Goal: Information Seeking & Learning: Learn about a topic

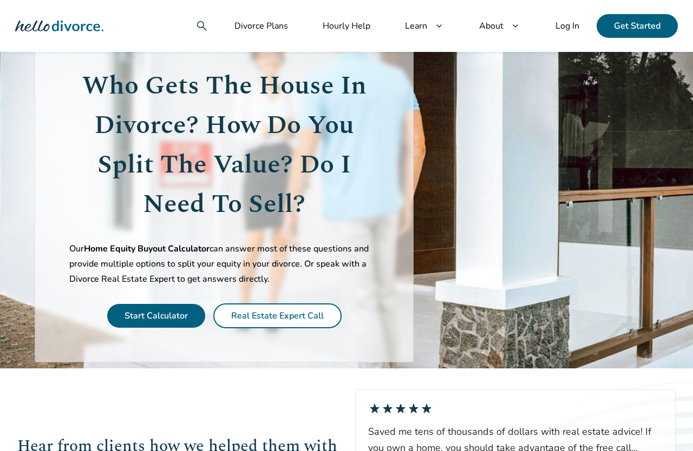
scroll to position [87, 0]
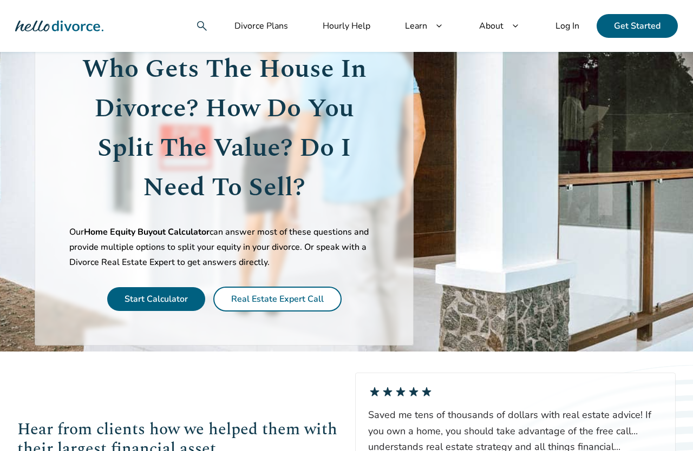
click at [171, 305] on link "Start Calculator" at bounding box center [155, 299] width 63 height 12
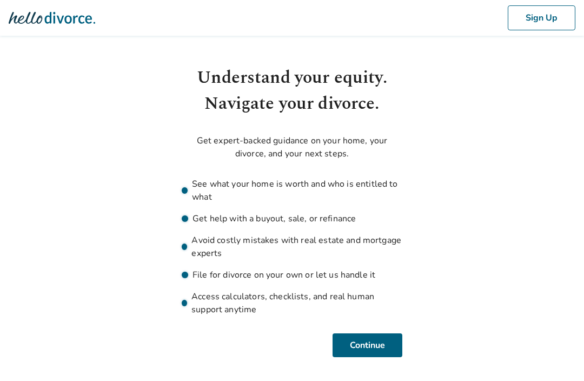
scroll to position [2, 0]
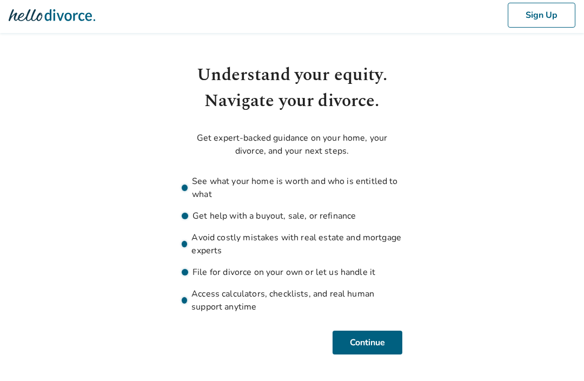
click at [369, 343] on button "Continue" at bounding box center [368, 343] width 70 height 24
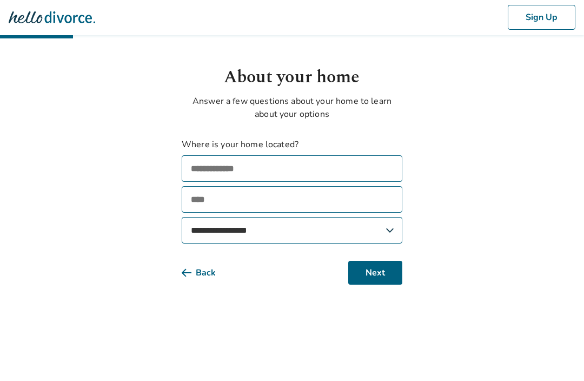
click at [352, 174] on input "text" at bounding box center [292, 169] width 221 height 27
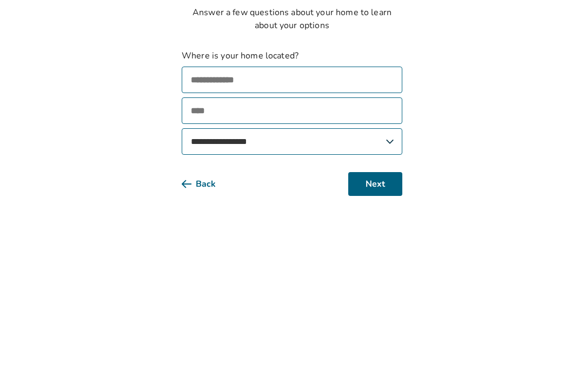
click at [347, 218] on select "**********" at bounding box center [292, 231] width 221 height 27
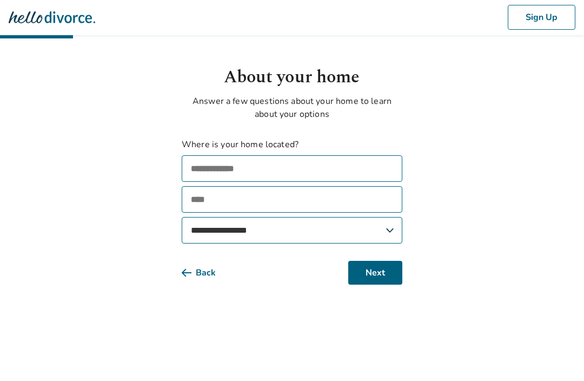
select select "**"
click at [386, 281] on button "Next" at bounding box center [376, 273] width 54 height 24
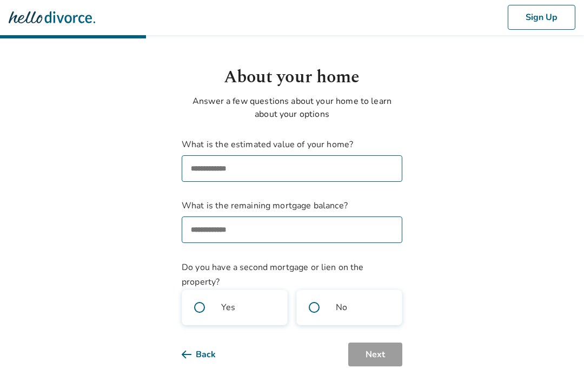
scroll to position [1, 0]
click at [343, 167] on input "What is the estimated value of your home?" at bounding box center [292, 168] width 221 height 27
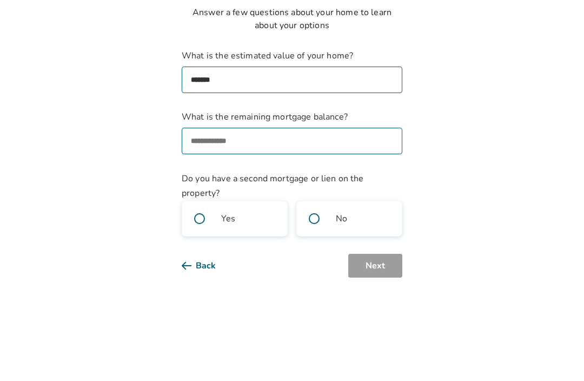
type input "********"
click at [370, 217] on input "What is the remaining mortgage balance?" at bounding box center [292, 230] width 221 height 27
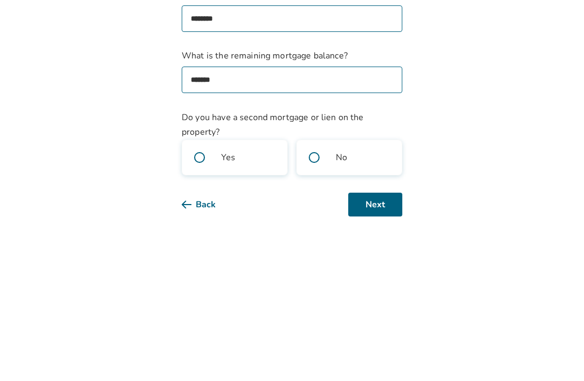
type input "********"
click at [364, 290] on label "No" at bounding box center [350, 308] width 106 height 36
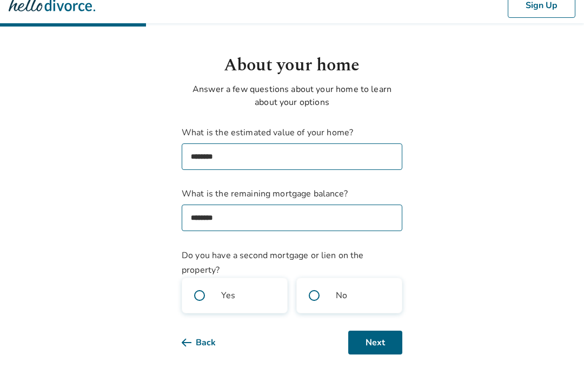
click at [358, 349] on button "Next" at bounding box center [376, 343] width 54 height 24
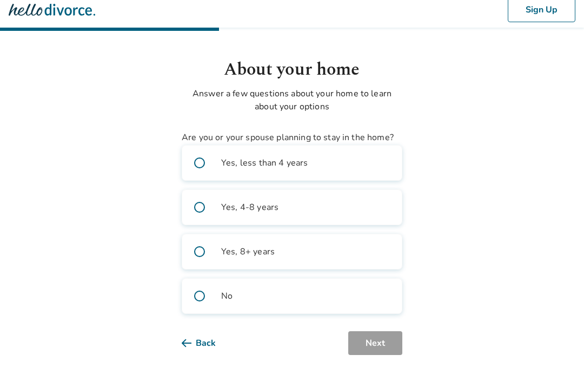
click at [335, 165] on label "Yes, less than 4 years" at bounding box center [292, 163] width 221 height 36
click at [375, 340] on button "Next" at bounding box center [376, 343] width 54 height 24
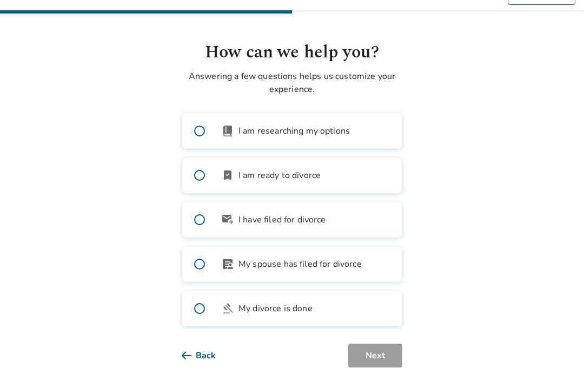
scroll to position [38, 0]
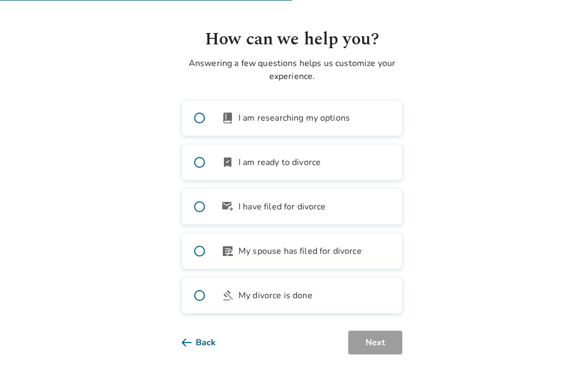
click at [317, 165] on span "I am ready to divorce" at bounding box center [280, 162] width 82 height 13
click at [376, 344] on button "Next" at bounding box center [376, 343] width 54 height 24
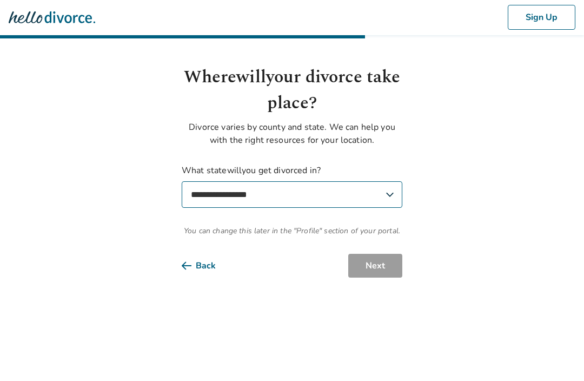
click at [376, 198] on select "**********" at bounding box center [292, 195] width 221 height 27
select select "**"
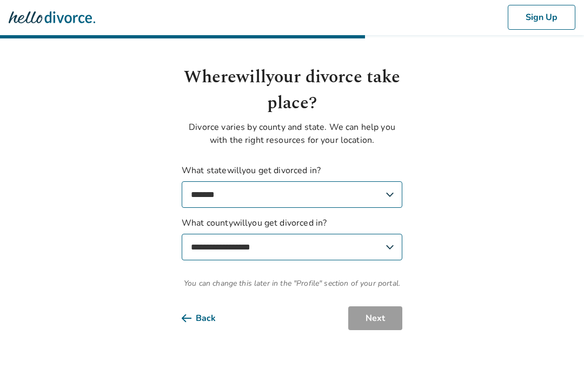
click at [364, 246] on select "**********" at bounding box center [292, 247] width 221 height 27
select select "*********"
click at [376, 320] on button "Next" at bounding box center [376, 319] width 54 height 24
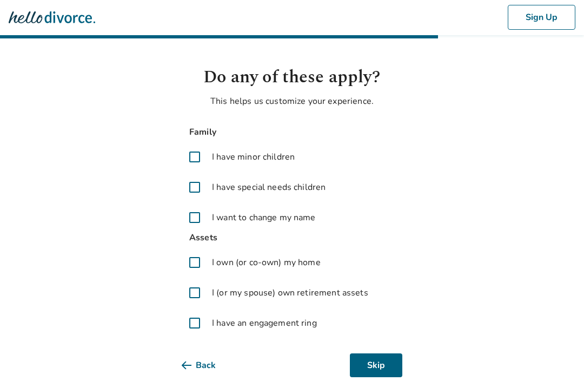
scroll to position [1, 0]
click at [273, 162] on span "I have minor children" at bounding box center [253, 156] width 83 height 13
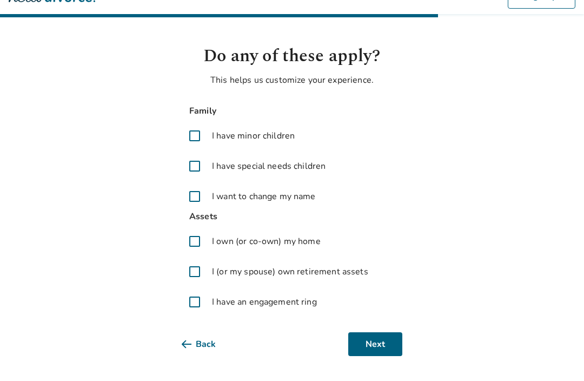
scroll to position [23, 0]
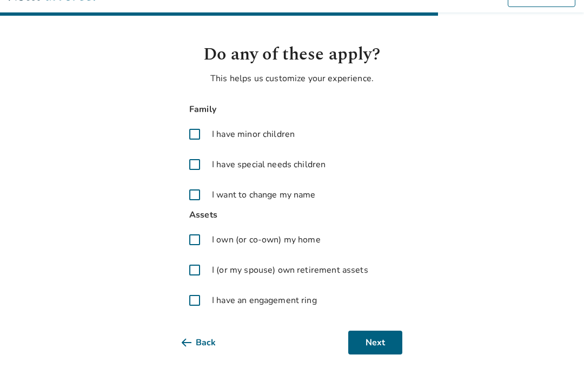
click at [311, 246] on span "I own (or co-own) my home" at bounding box center [266, 240] width 109 height 13
click at [343, 272] on span "I (or my spouse) own retirement assets" at bounding box center [290, 270] width 156 height 13
click at [378, 346] on button "Next" at bounding box center [376, 343] width 54 height 24
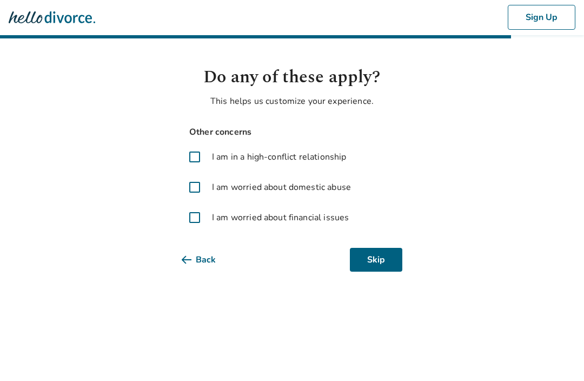
click at [386, 263] on button "Skip" at bounding box center [376, 260] width 52 height 24
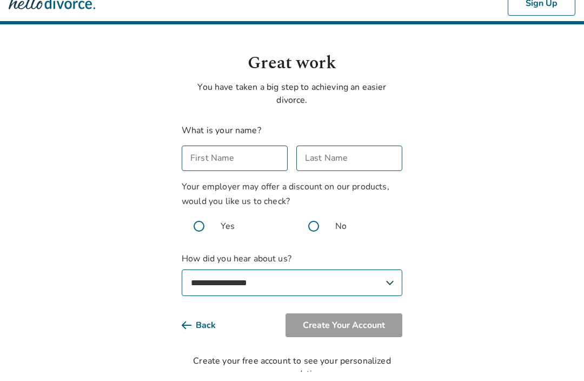
scroll to position [4, 0]
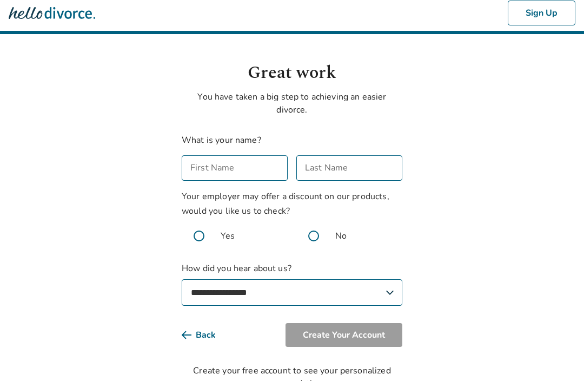
click at [258, 171] on input "First Name" at bounding box center [235, 168] width 106 height 25
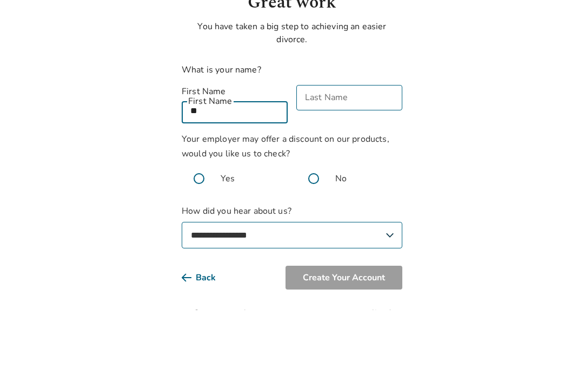
type input "*"
type input "******"
click at [356, 156] on input "Last Name" at bounding box center [350, 168] width 106 height 25
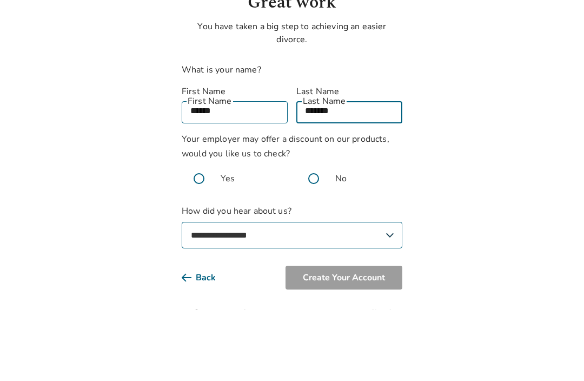
type input "*******"
click at [320, 232] on span at bounding box center [314, 249] width 35 height 35
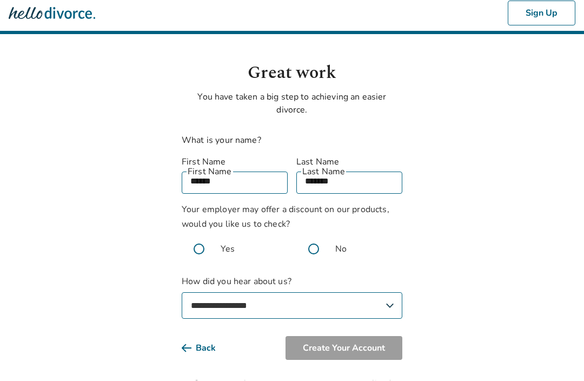
click at [338, 293] on select "**********" at bounding box center [292, 306] width 221 height 27
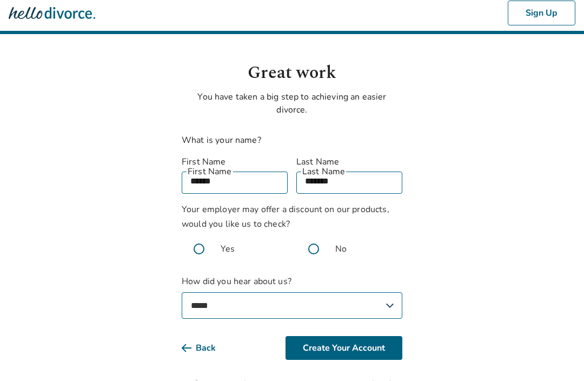
click at [347, 297] on select "**********" at bounding box center [292, 306] width 221 height 27
select select "*******"
click at [370, 337] on button "Create Your Account" at bounding box center [344, 349] width 117 height 24
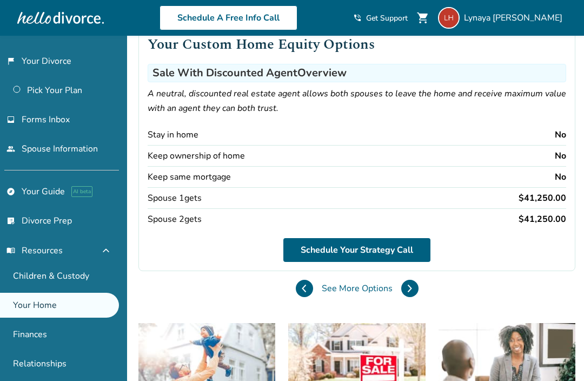
scroll to position [94, 0]
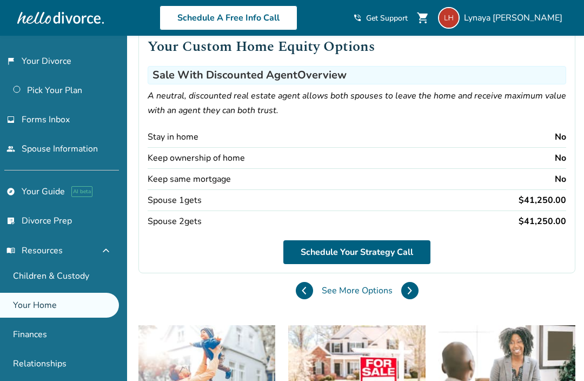
click at [408, 295] on icon at bounding box center [410, 290] width 5 height 9
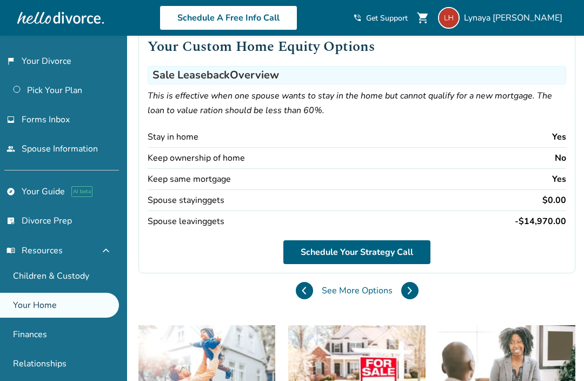
click at [408, 293] on icon at bounding box center [410, 290] width 5 height 9
click at [402, 298] on button at bounding box center [410, 290] width 17 height 17
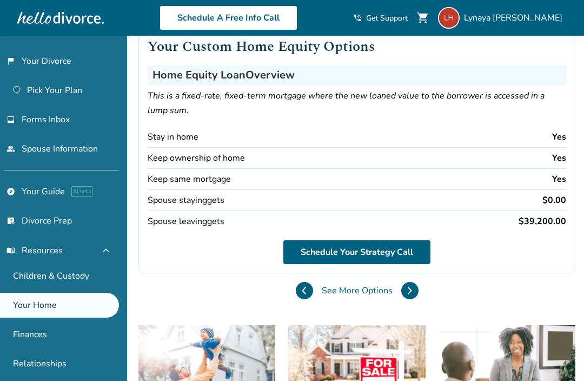
click at [408, 295] on icon at bounding box center [410, 290] width 5 height 9
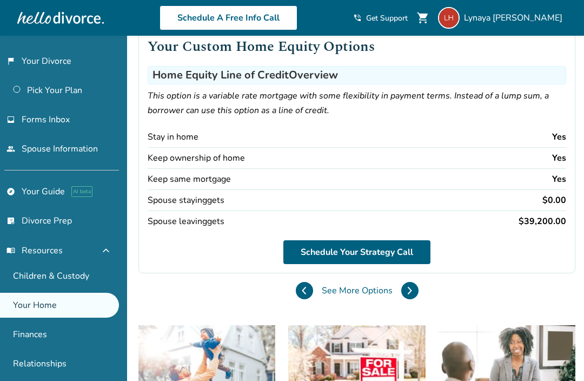
click at [303, 291] on icon at bounding box center [304, 290] width 3 height 7
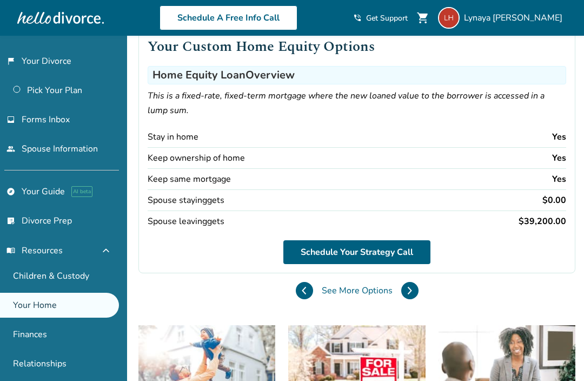
click at [409, 294] on icon at bounding box center [410, 290] width 3 height 7
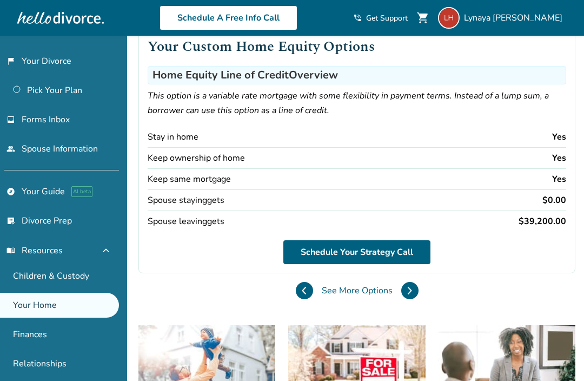
click at [409, 294] on icon at bounding box center [410, 290] width 3 height 7
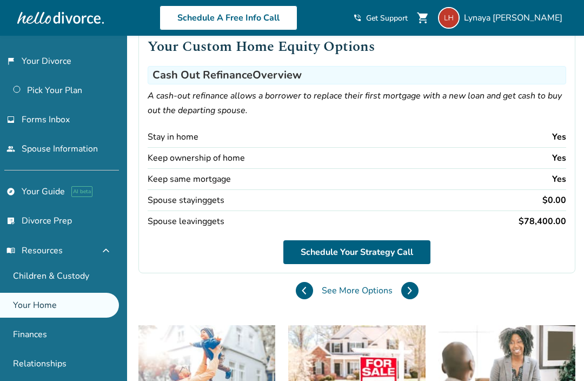
click at [402, 299] on button at bounding box center [410, 290] width 17 height 17
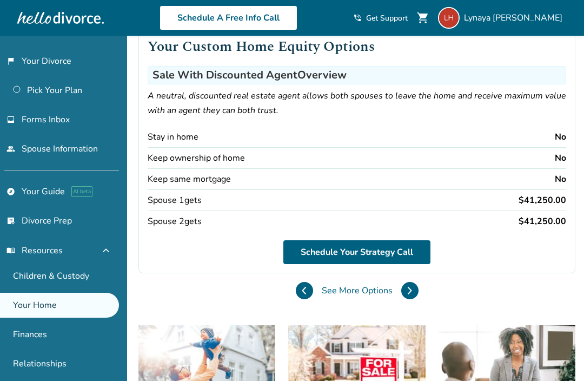
click at [408, 295] on icon at bounding box center [410, 290] width 5 height 9
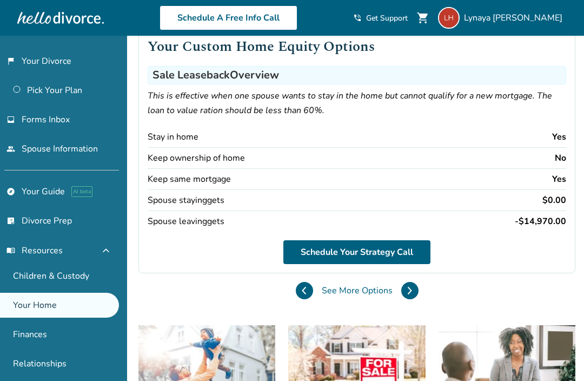
click at [409, 293] on icon at bounding box center [410, 290] width 3 height 7
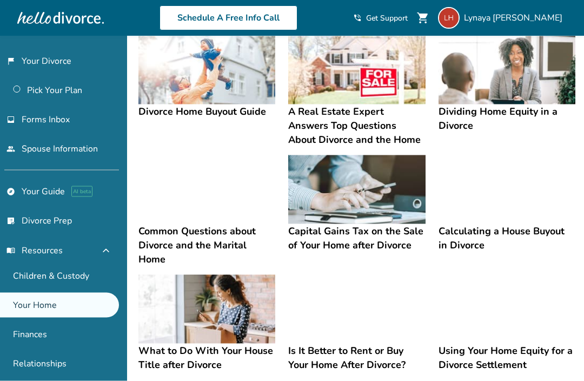
scroll to position [396, 0]
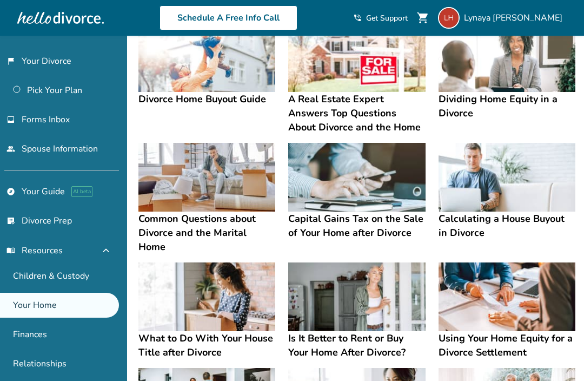
click at [362, 240] on h4 "Capital Gains Tax on the Sale of Your Home after Divorce" at bounding box center [356, 226] width 137 height 28
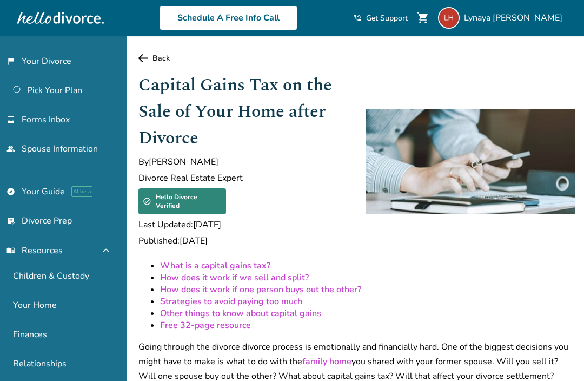
click at [148, 63] on link "Back" at bounding box center [357, 58] width 437 height 10
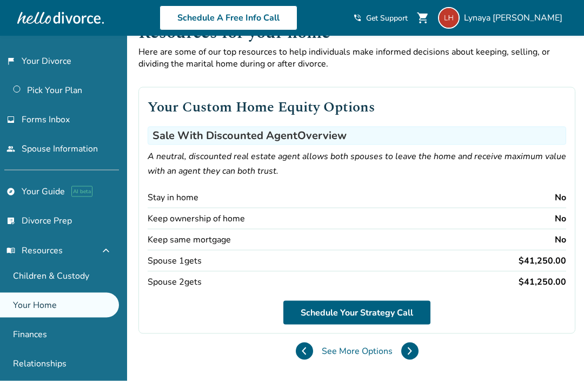
scroll to position [34, 0]
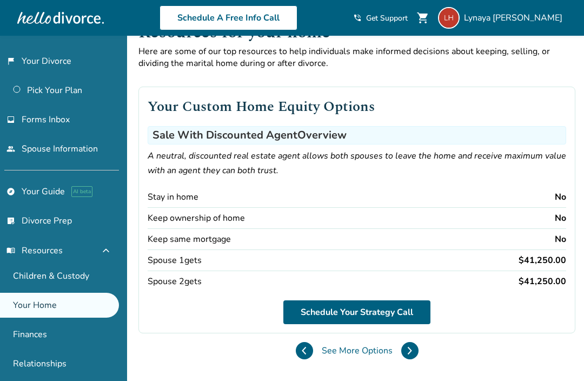
click at [402, 352] on button at bounding box center [410, 350] width 17 height 17
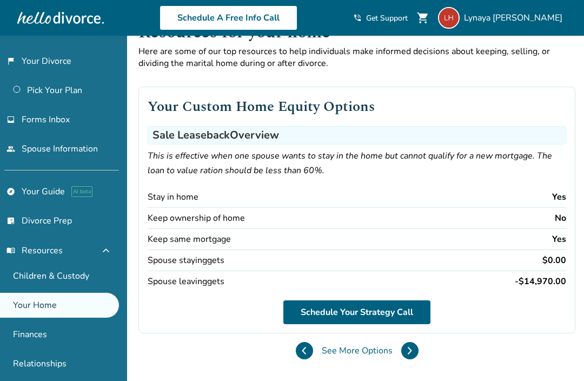
click at [408, 355] on icon at bounding box center [410, 350] width 5 height 9
click at [402, 359] on button at bounding box center [410, 350] width 17 height 17
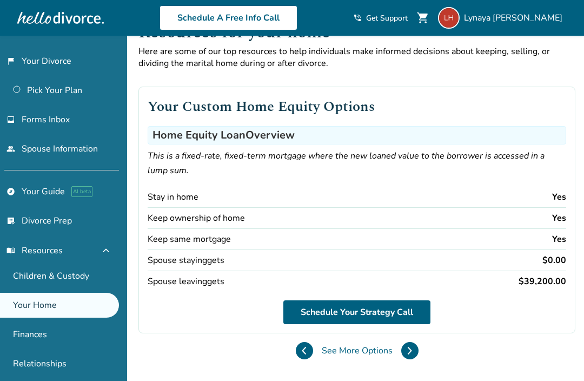
click at [402, 359] on button at bounding box center [410, 350] width 17 height 17
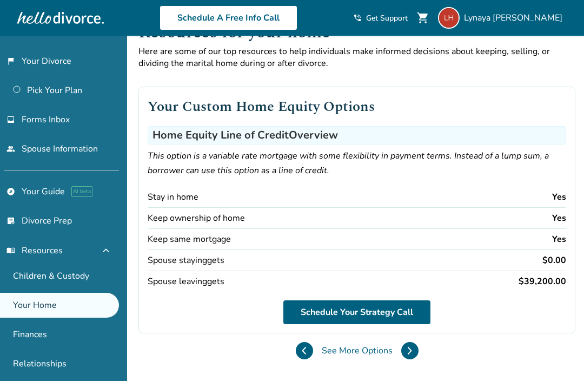
click at [408, 355] on icon at bounding box center [410, 350] width 5 height 9
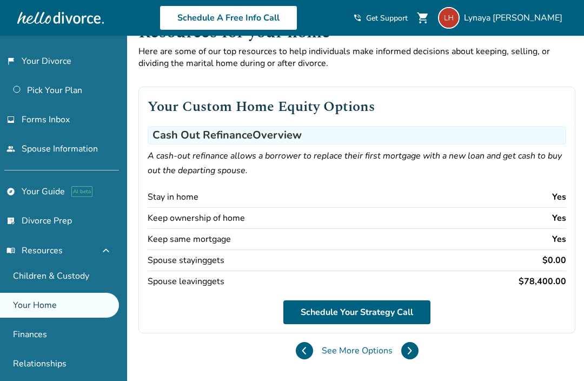
click at [76, 279] on link "Children & Custody" at bounding box center [59, 276] width 119 height 25
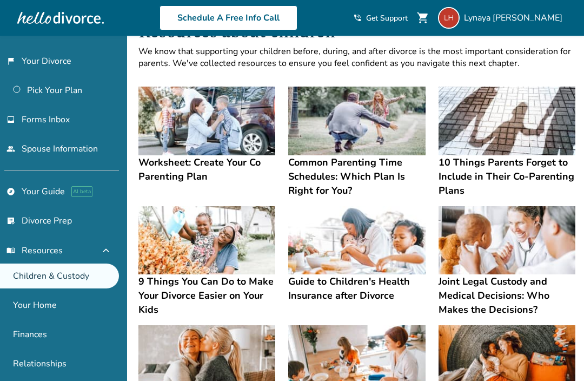
click at [202, 174] on h4 "Worksheet: Create Your Co Parenting Plan" at bounding box center [207, 169] width 137 height 28
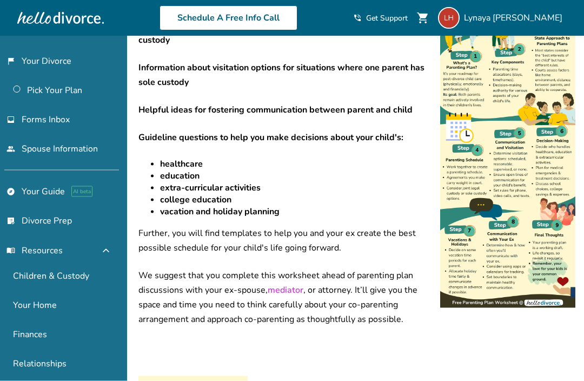
scroll to position [418, 0]
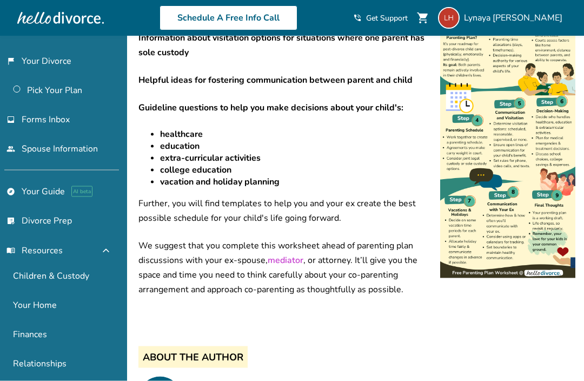
click at [542, 177] on img at bounding box center [508, 109] width 135 height 338
click at [507, 264] on img at bounding box center [508, 109] width 135 height 338
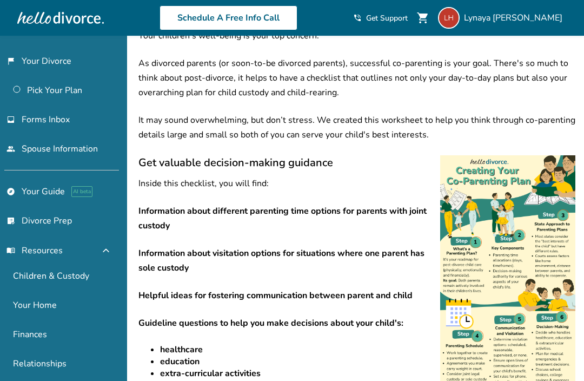
scroll to position [200, 0]
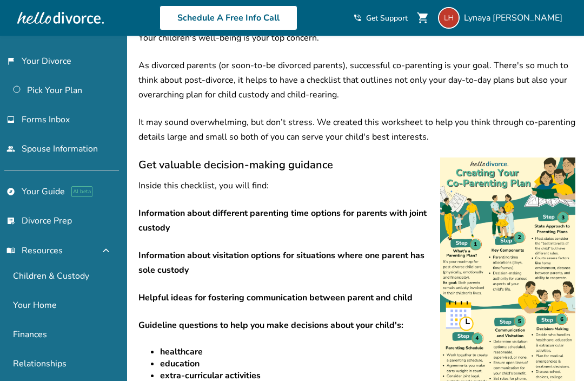
click at [522, 157] on img at bounding box center [508, 326] width 135 height 338
click at [502, 190] on img at bounding box center [508, 326] width 135 height 338
click at [237, 189] on p "Inside this checklist, you will find:" at bounding box center [357, 186] width 437 height 15
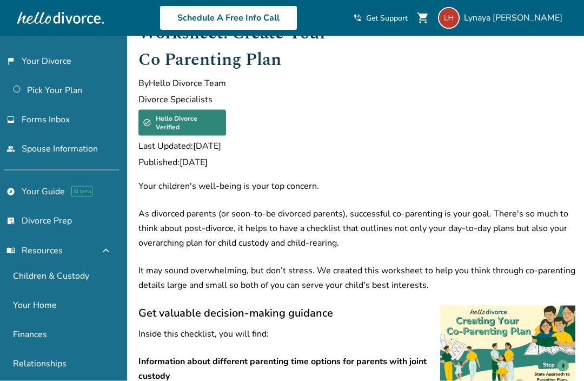
scroll to position [0, 0]
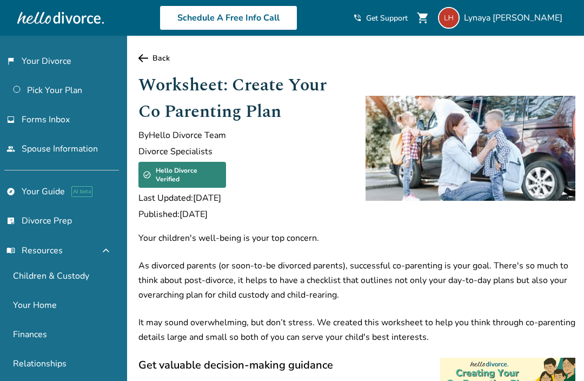
click at [265, 260] on p "As divorced parents (or soon-to-be divorced parents), successful co-parenting i…" at bounding box center [357, 281] width 437 height 44
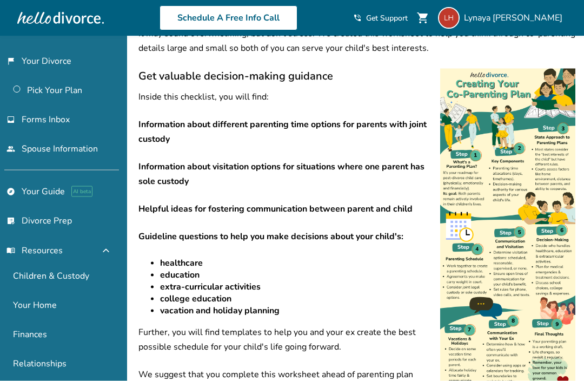
scroll to position [305, 0]
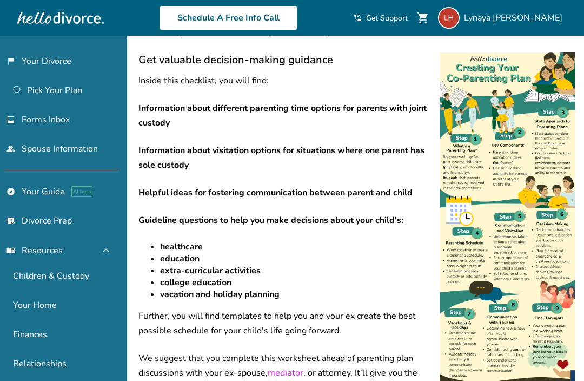
click at [503, 142] on img at bounding box center [508, 221] width 135 height 338
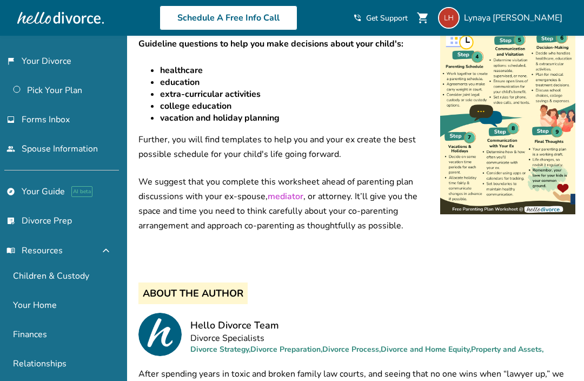
scroll to position [442, 0]
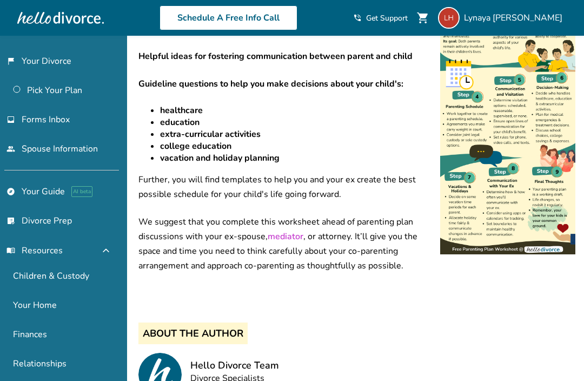
click at [384, 245] on p "We suggest that you complete this worksheet ahead of parenting plan discussions…" at bounding box center [357, 244] width 437 height 58
click at [485, 209] on img at bounding box center [508, 85] width 135 height 338
click at [540, 247] on img at bounding box center [508, 85] width 135 height 338
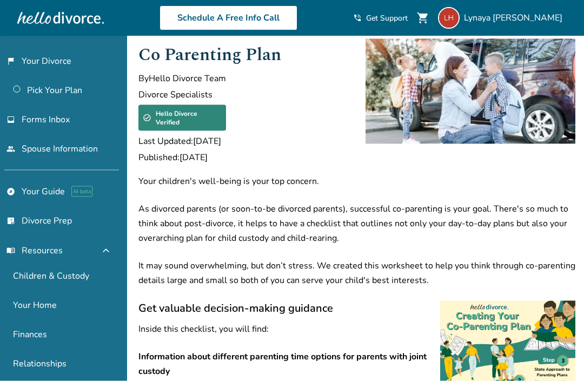
scroll to position [0, 0]
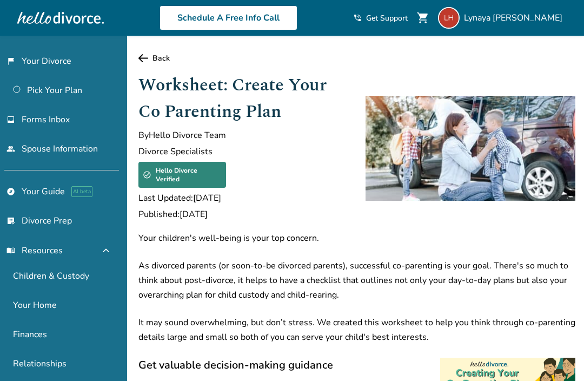
click at [235, 95] on h1 "Worksheet: Create Your Co Parenting Plan" at bounding box center [244, 98] width 210 height 53
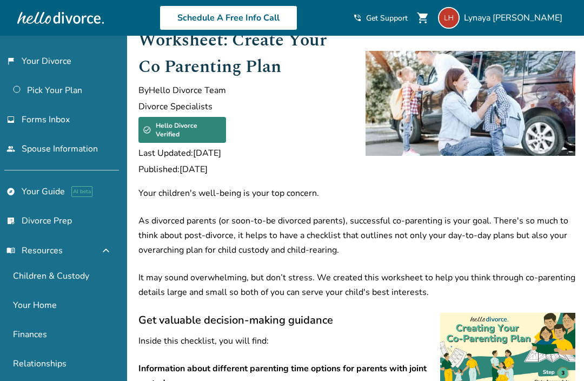
scroll to position [47, 0]
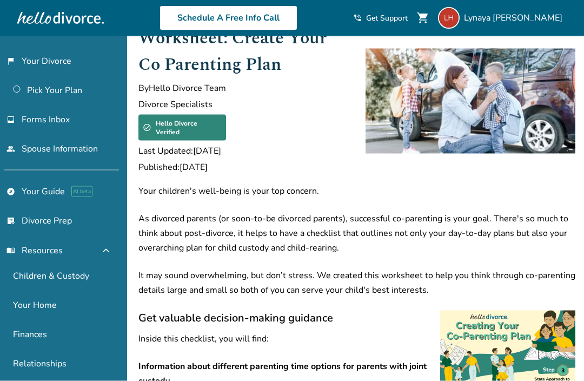
click at [290, 188] on p "Your children's well-being is your top concern." at bounding box center [357, 191] width 437 height 15
click at [323, 240] on p "As divorced parents (or soon-to-be divorced parents), successful co-parenting i…" at bounding box center [357, 234] width 437 height 44
click at [309, 283] on p "It may sound overwhelming, but don’t stress. We created this worksheet to help …" at bounding box center [357, 282] width 437 height 29
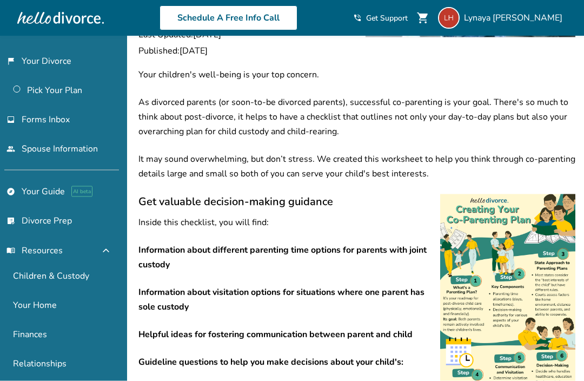
scroll to position [165, 0]
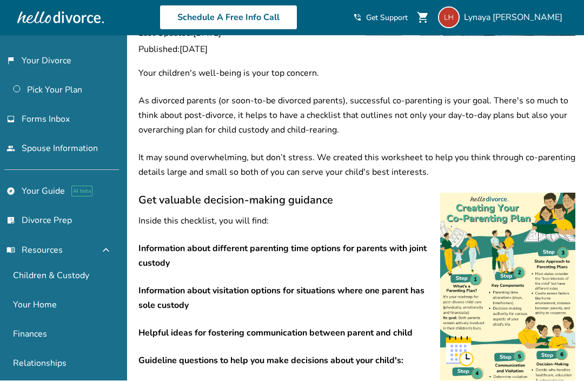
click at [377, 153] on p "It may sound overwhelming, but don’t stress. We created this worksheet to help …" at bounding box center [357, 165] width 437 height 29
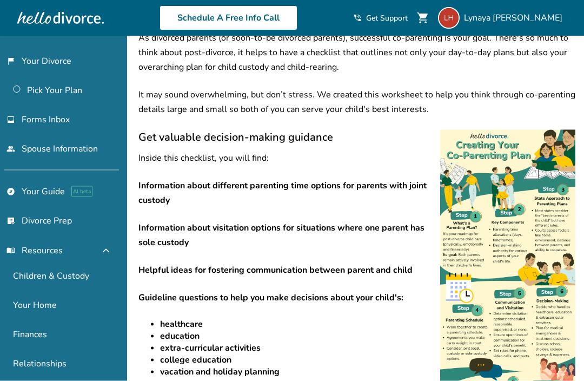
scroll to position [229, 0]
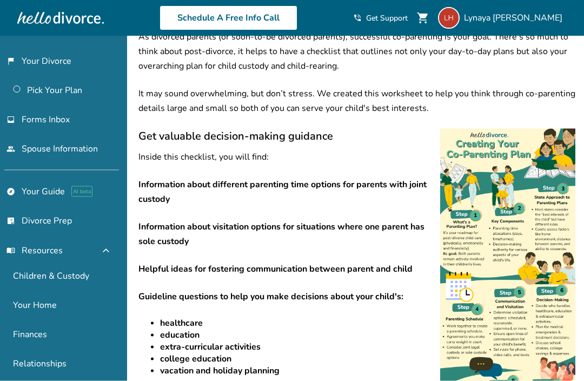
click at [249, 161] on div "Your children's well-being is your top concern. As divorced parents (or soon-to…" at bounding box center [357, 257] width 437 height 511
click at [225, 233] on p "Information about visitation options for situations where one parent has sole c…" at bounding box center [357, 234] width 437 height 29
click at [173, 242] on p "Information about visitation options for situations where one parent has sole c…" at bounding box center [357, 234] width 437 height 29
click at [202, 300] on div "Your children's well-being is your top concern. As divorced parents (or soon-to…" at bounding box center [357, 257] width 437 height 511
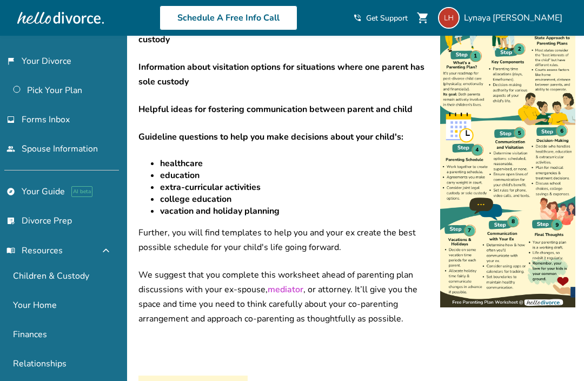
scroll to position [383, 0]
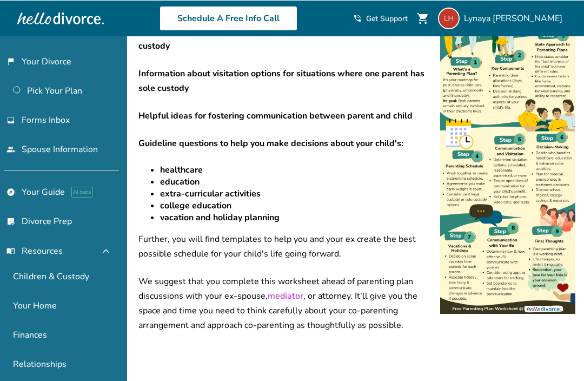
click at [495, 280] on img at bounding box center [508, 144] width 135 height 338
click at [482, 288] on img at bounding box center [508, 144] width 135 height 338
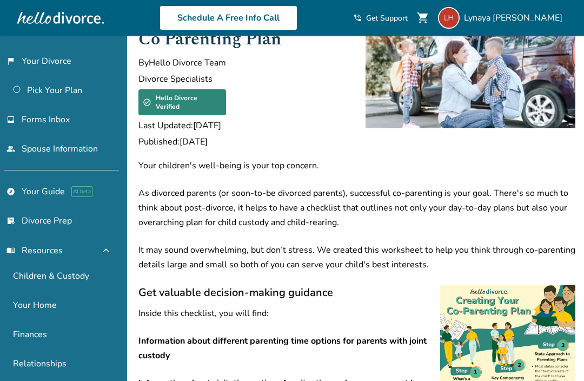
scroll to position [0, 0]
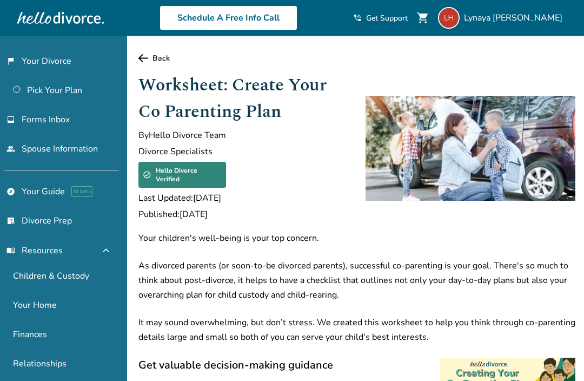
click at [195, 178] on div "Hello Divorce Verified" at bounding box center [183, 175] width 88 height 26
click at [456, 163] on img at bounding box center [471, 148] width 210 height 105
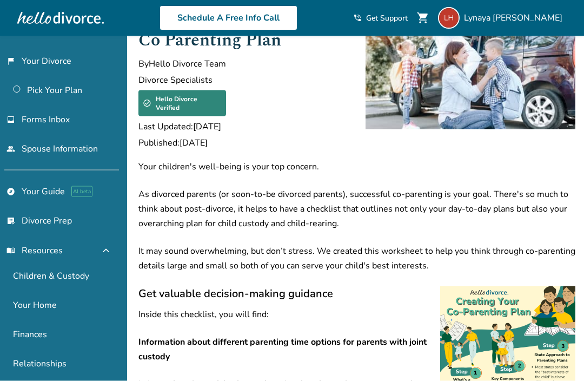
scroll to position [71, 0]
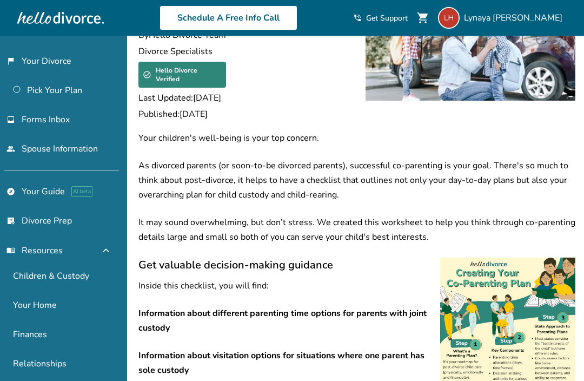
scroll to position [165, 0]
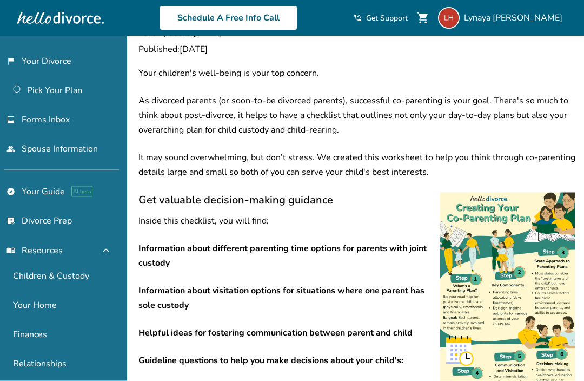
click at [526, 292] on img at bounding box center [508, 362] width 135 height 338
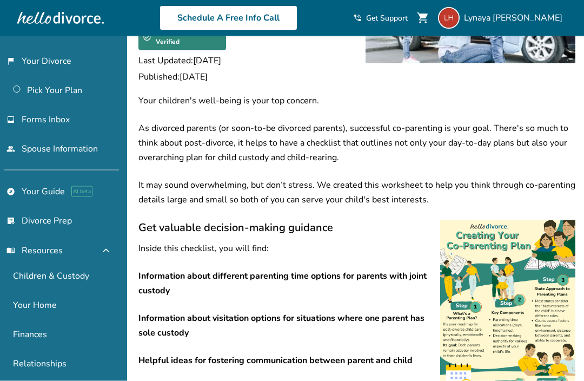
scroll to position [0, 0]
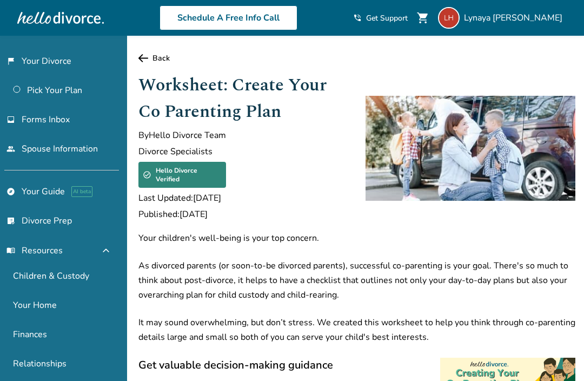
click at [160, 63] on link "Back" at bounding box center [357, 58] width 437 height 10
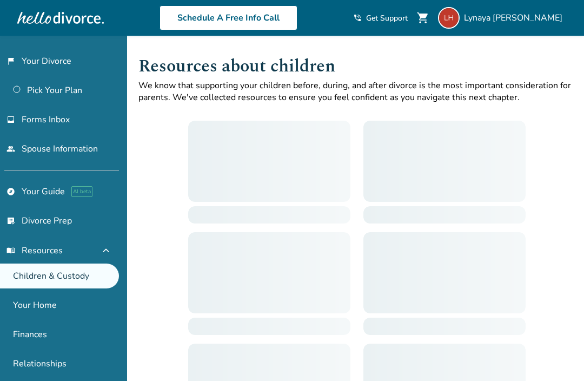
scroll to position [70, 0]
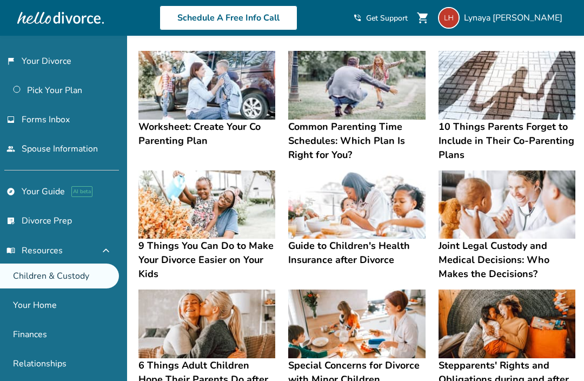
click at [379, 239] on img at bounding box center [356, 204] width 137 height 69
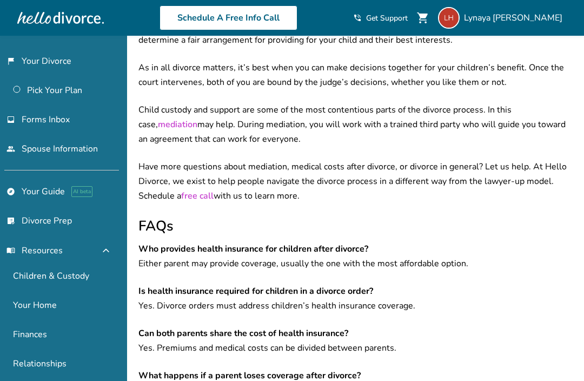
scroll to position [4754, 0]
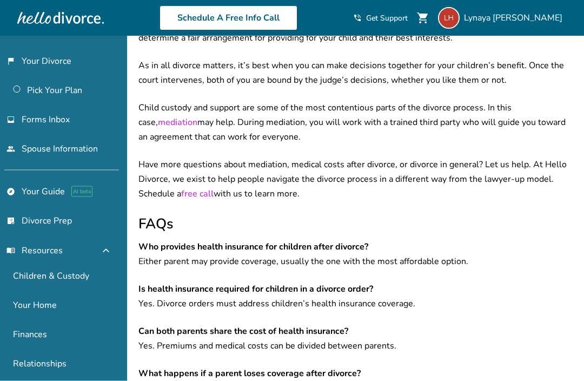
click at [62, 233] on link "list_alt_check Divorce Prep" at bounding box center [59, 220] width 119 height 25
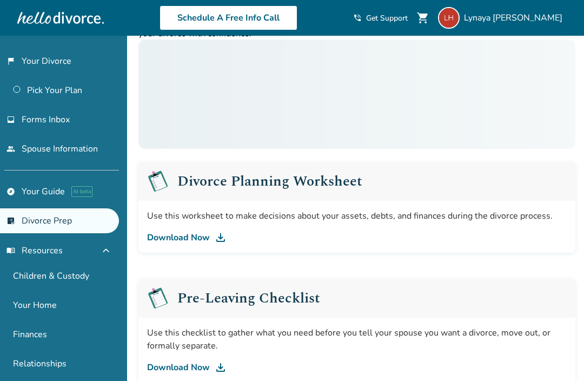
scroll to position [74, 0]
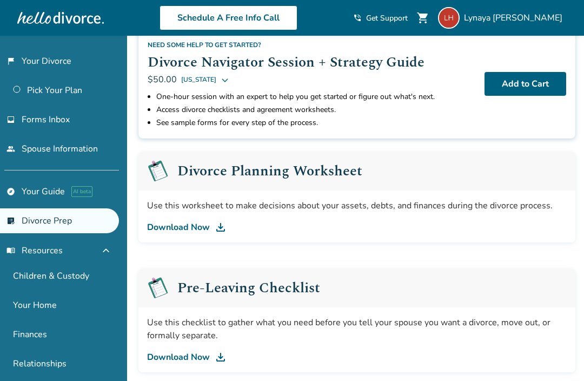
click at [193, 229] on link "Download Now" at bounding box center [357, 227] width 420 height 13
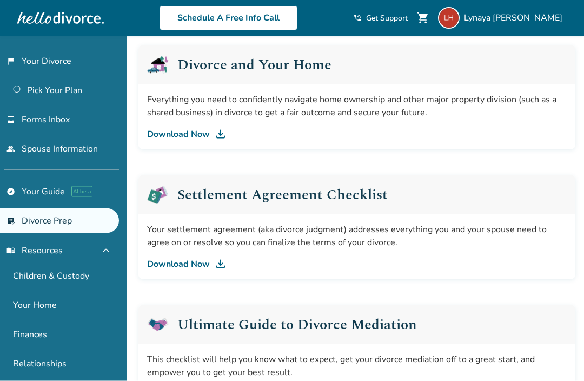
scroll to position [428, 0]
click at [205, 140] on link "Download Now" at bounding box center [357, 133] width 420 height 13
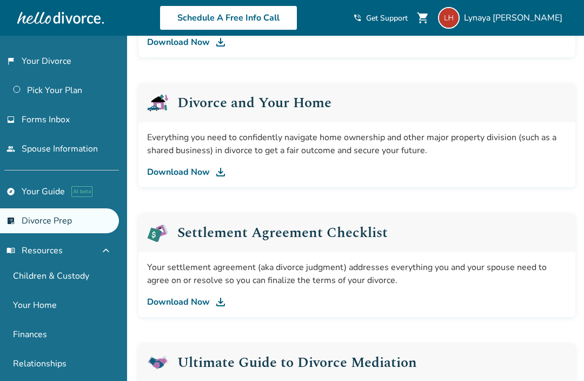
scroll to position [389, 0]
click at [198, 304] on link "Download Now" at bounding box center [357, 302] width 420 height 13
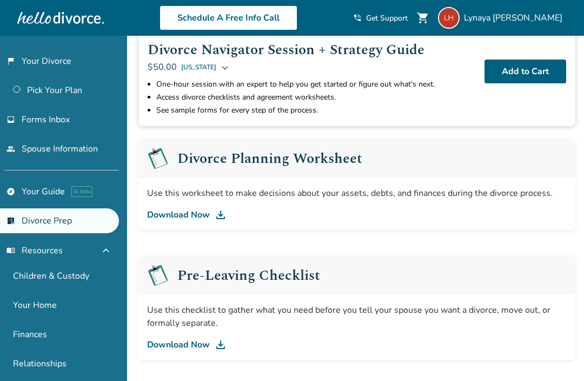
scroll to position [86, 0]
click at [211, 211] on link "Download Now" at bounding box center [357, 215] width 420 height 13
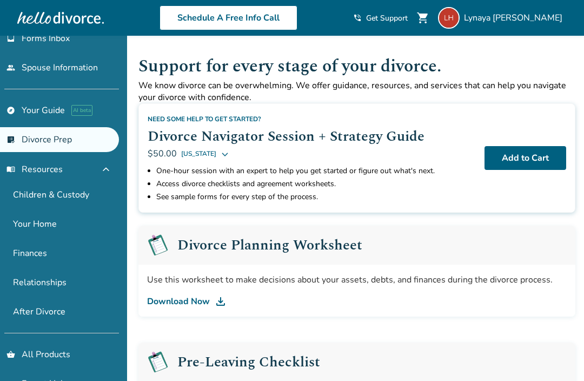
scroll to position [81, 0]
click at [57, 254] on link "Finances" at bounding box center [59, 253] width 119 height 25
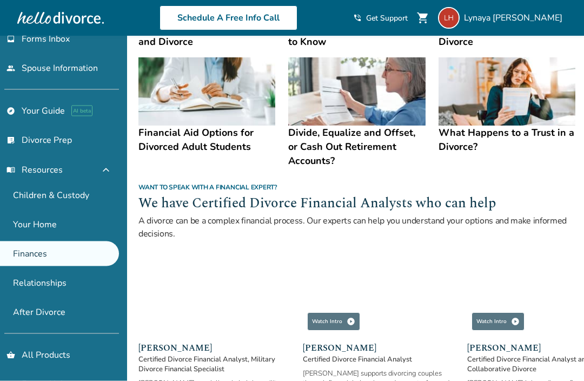
scroll to position [562, 0]
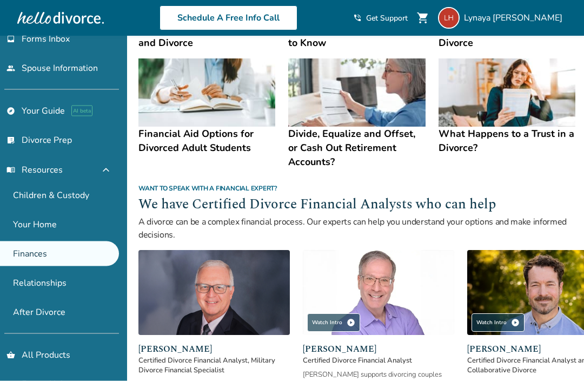
click at [62, 286] on link "Relationships" at bounding box center [59, 283] width 119 height 25
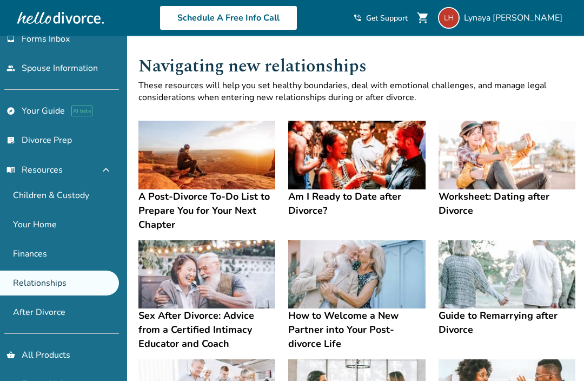
click at [54, 325] on link "After Divorce" at bounding box center [59, 312] width 119 height 25
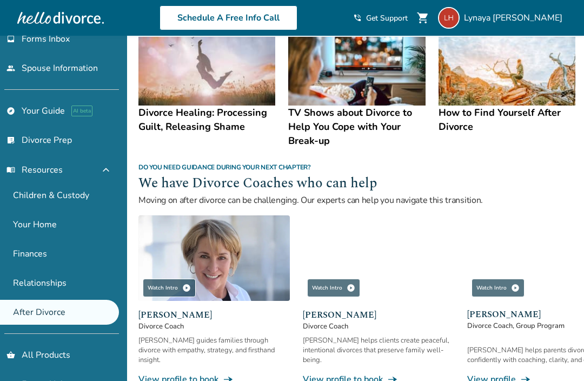
scroll to position [909, 0]
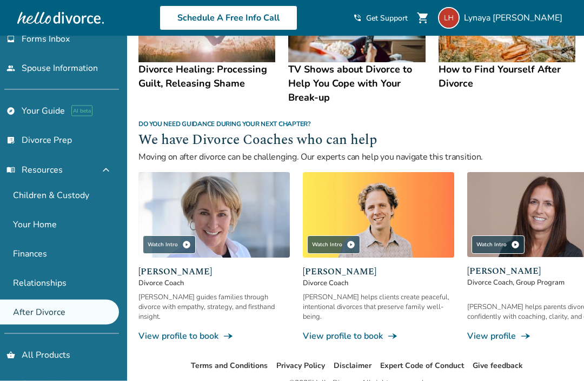
click at [61, 148] on link "list_alt_check Divorce Prep" at bounding box center [59, 140] width 119 height 25
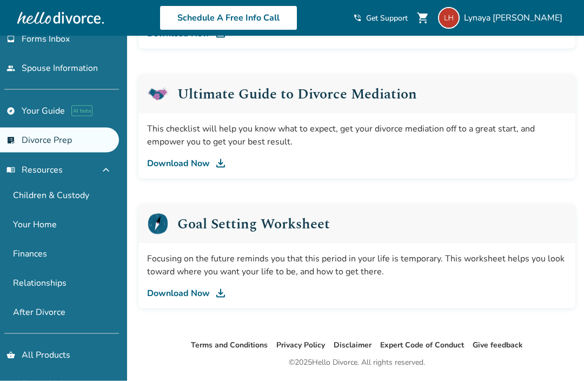
scroll to position [658, 0]
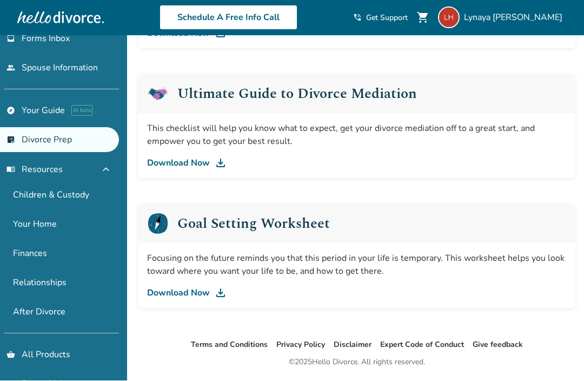
click at [207, 298] on link "Download Now" at bounding box center [357, 293] width 420 height 13
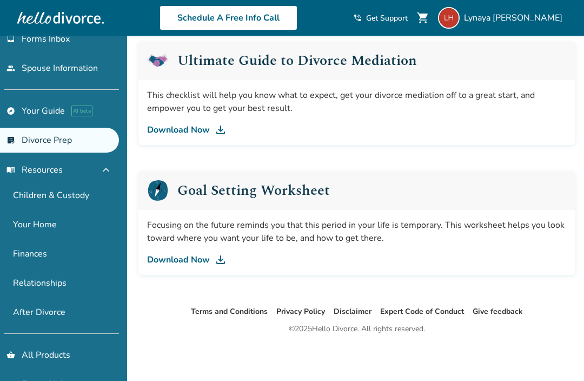
click at [95, 196] on link "Children & Custody" at bounding box center [59, 195] width 119 height 25
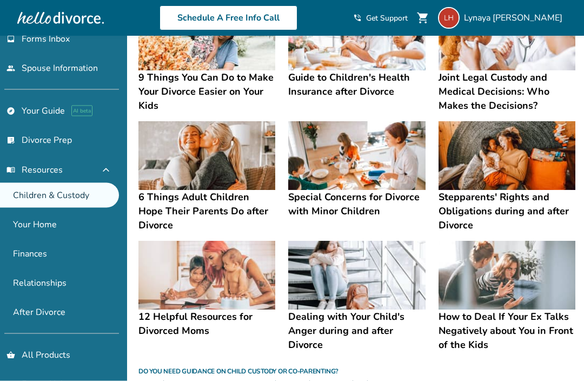
scroll to position [239, 0]
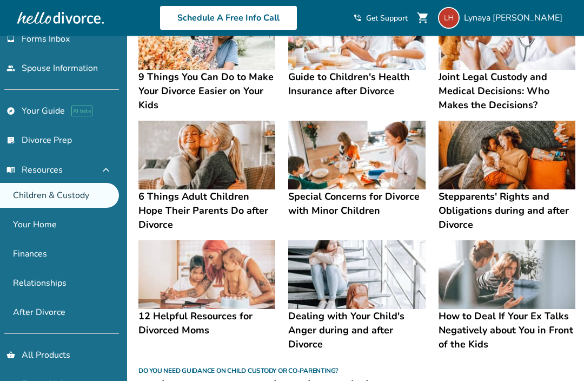
click at [356, 209] on h4 "Special Concerns for Divorce with Minor Children" at bounding box center [356, 203] width 137 height 28
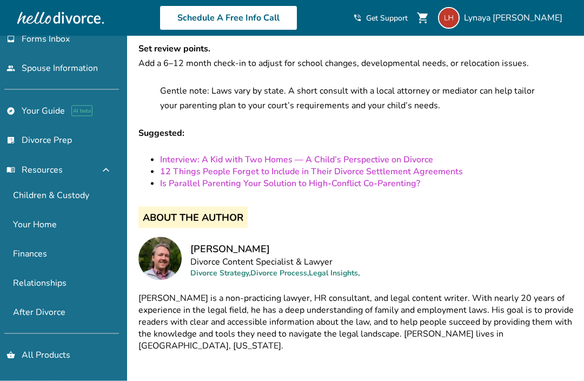
scroll to position [2941, 0]
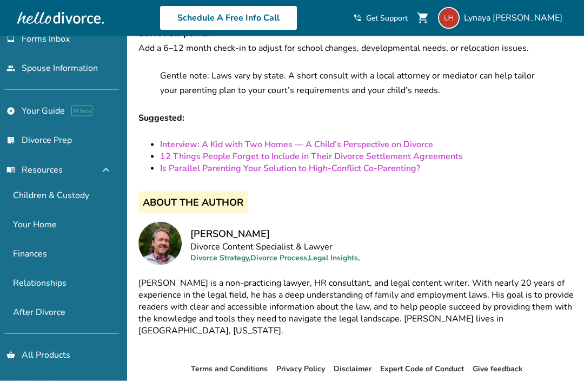
click at [98, 169] on button "menu_book Resources expand_less" at bounding box center [59, 170] width 119 height 26
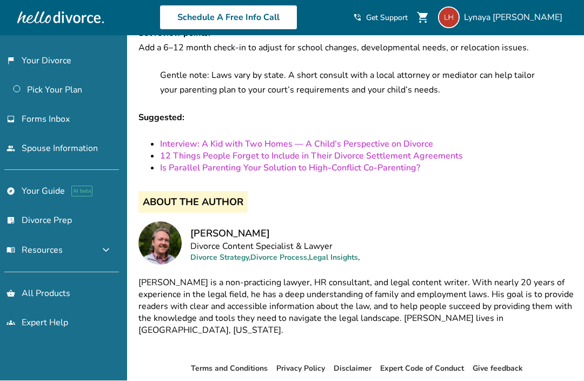
click at [68, 226] on link "list_alt_check Divorce Prep" at bounding box center [59, 220] width 119 height 25
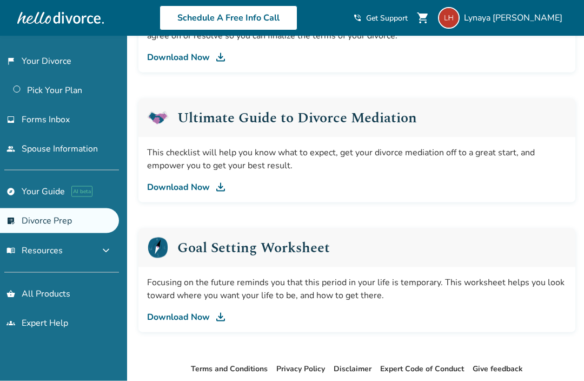
scroll to position [658, 0]
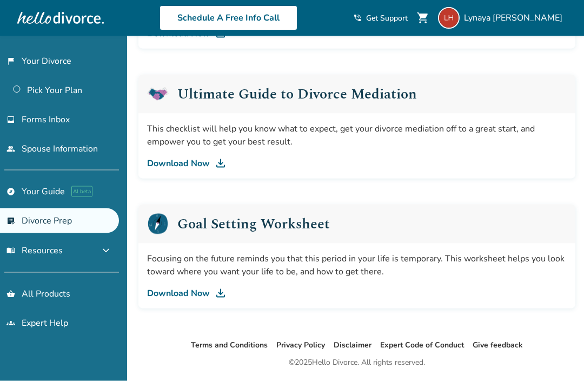
click at [58, 254] on span "menu_book Resources" at bounding box center [34, 251] width 56 height 12
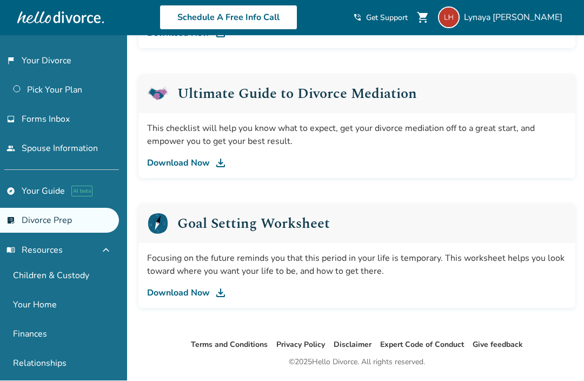
click at [86, 152] on link "people Spouse Information" at bounding box center [59, 148] width 119 height 25
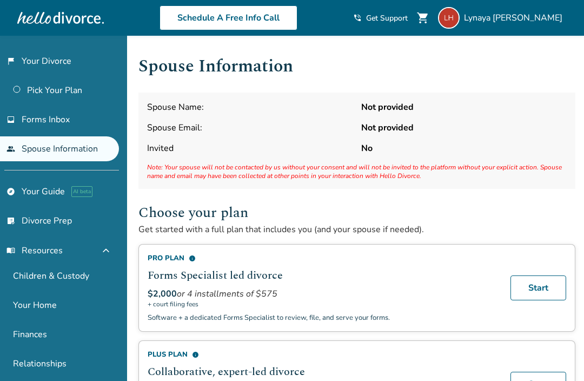
click at [65, 128] on link "inbox Forms Inbox" at bounding box center [59, 119] width 119 height 25
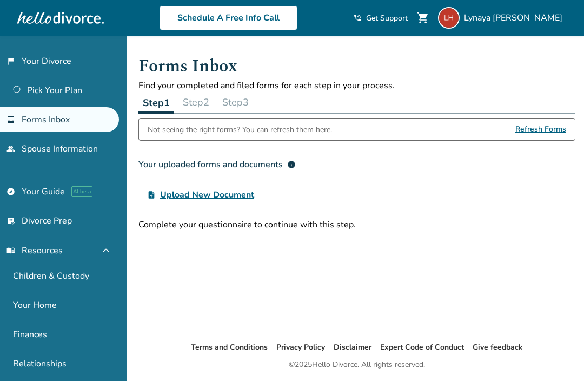
click at [69, 91] on link "Pick Your Plan" at bounding box center [59, 90] width 119 height 25
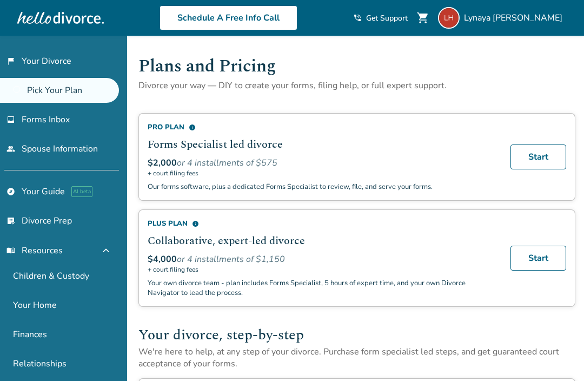
click at [71, 62] on link "flag_2 Your Divorce" at bounding box center [59, 61] width 119 height 25
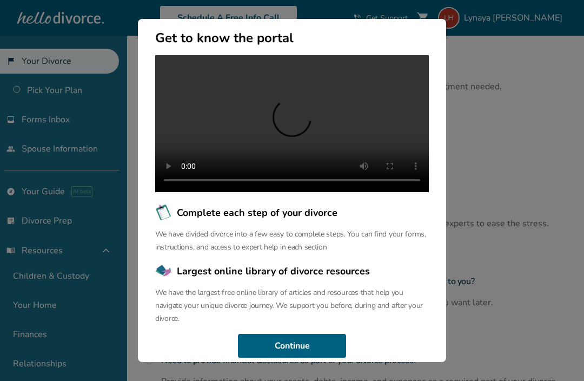
scroll to position [75, 0]
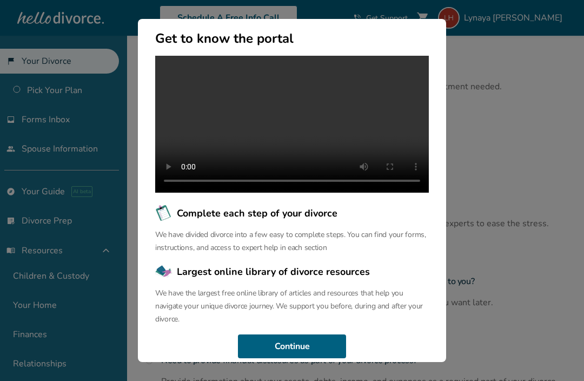
click at [520, 74] on div "Welcome to the Hello Divorce Portal Welcome to our curated collection of resour…" at bounding box center [292, 190] width 584 height 381
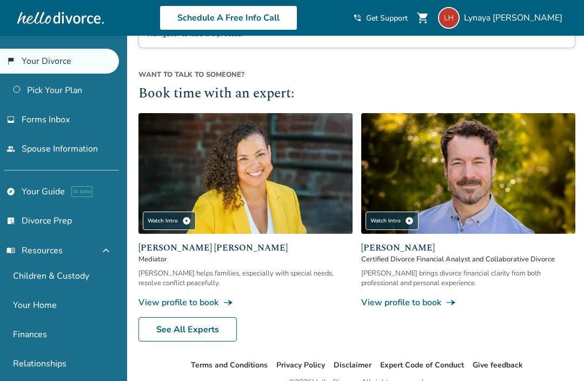
scroll to position [627, 0]
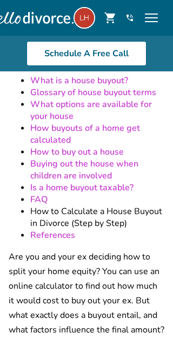
scroll to position [251, 0]
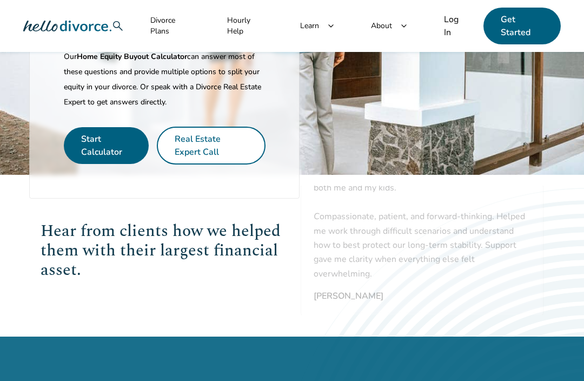
scroll to position [371, 0]
